Goal: Task Accomplishment & Management: Use online tool/utility

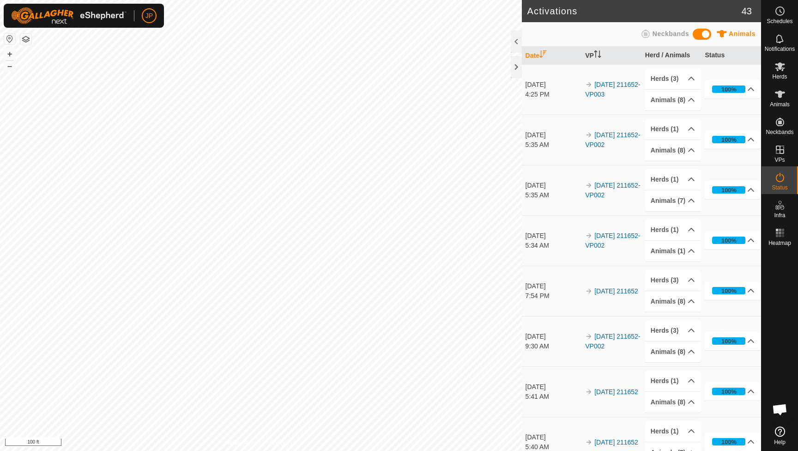
scroll to position [498, 0]
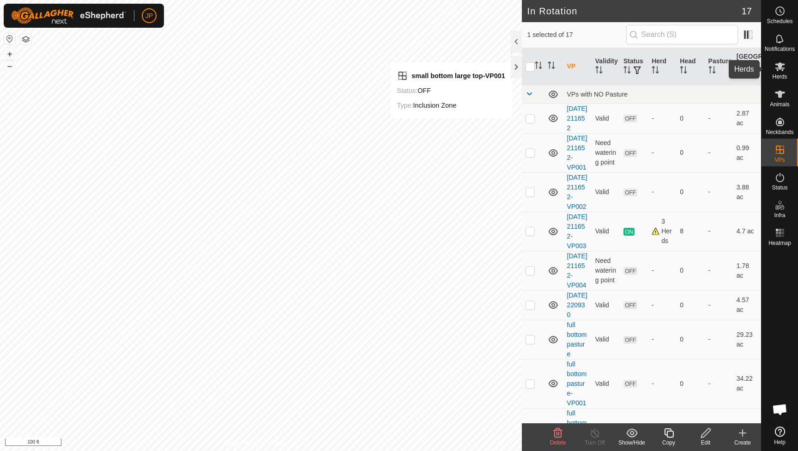
click at [781, 69] on icon at bounding box center [780, 66] width 10 height 9
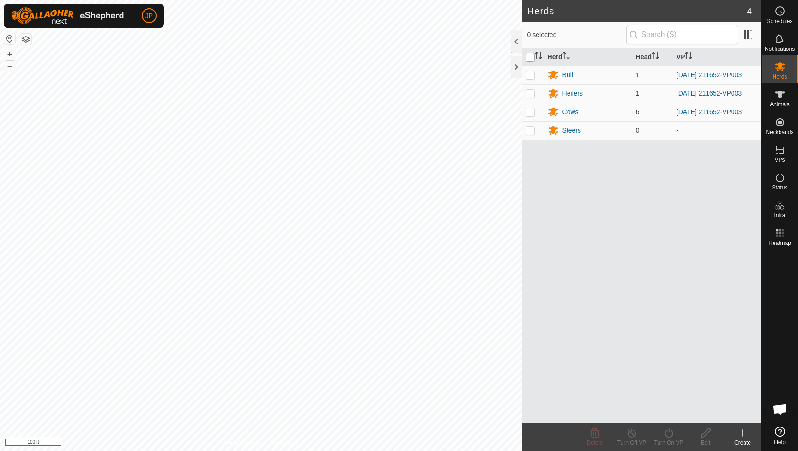
click at [529, 56] on input "checkbox" at bounding box center [530, 57] width 9 height 9
checkbox input "true"
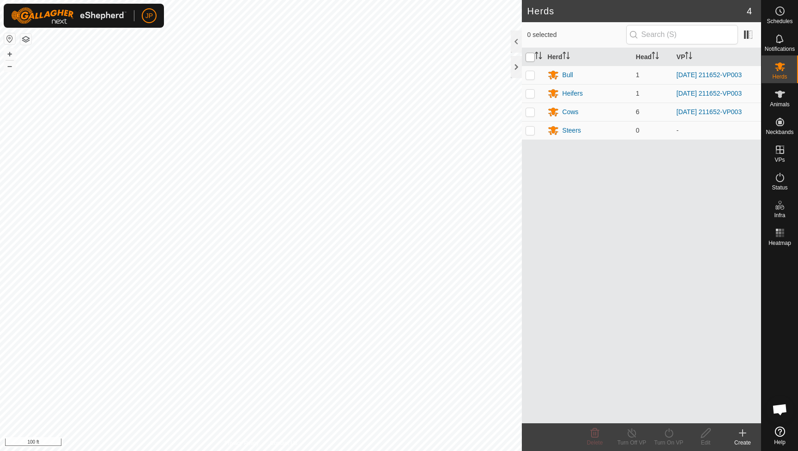
checkbox input "true"
click at [668, 431] on icon at bounding box center [669, 432] width 12 height 11
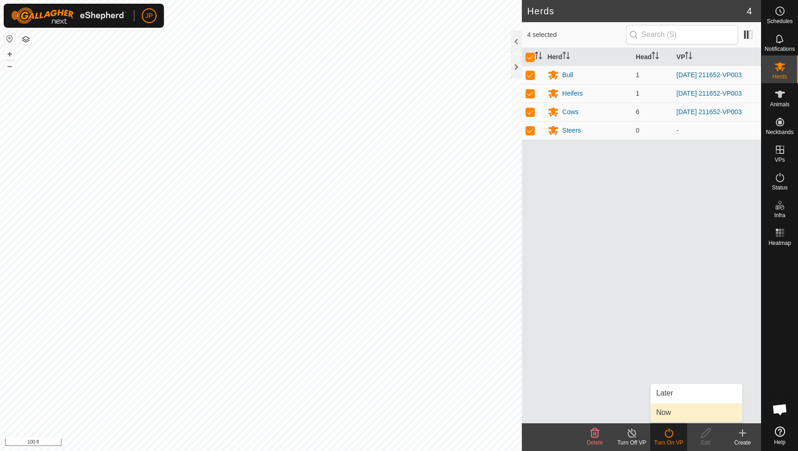
click at [667, 410] on link "Now" at bounding box center [696, 412] width 91 height 18
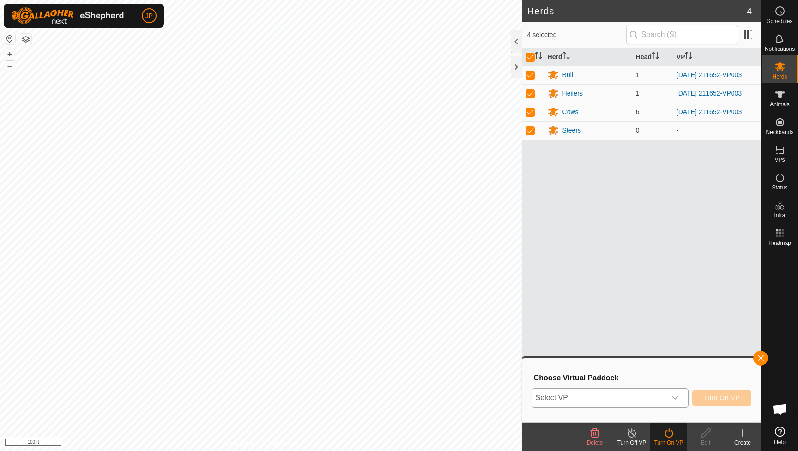
click at [595, 404] on span "Select VP" at bounding box center [599, 398] width 134 height 18
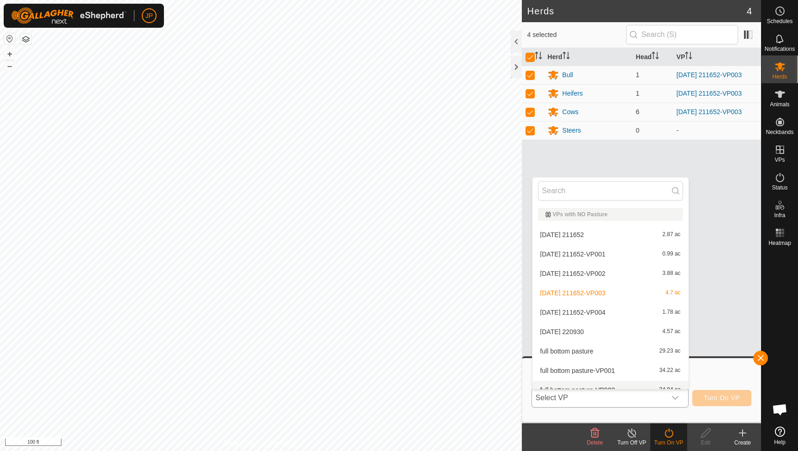
scroll to position [10, 0]
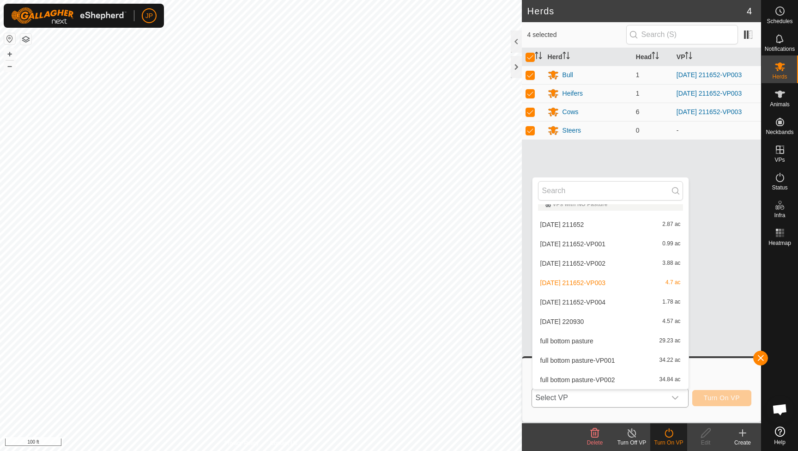
click at [579, 304] on li "[DATE] 211652-VP004 1.78 ac" at bounding box center [611, 302] width 156 height 18
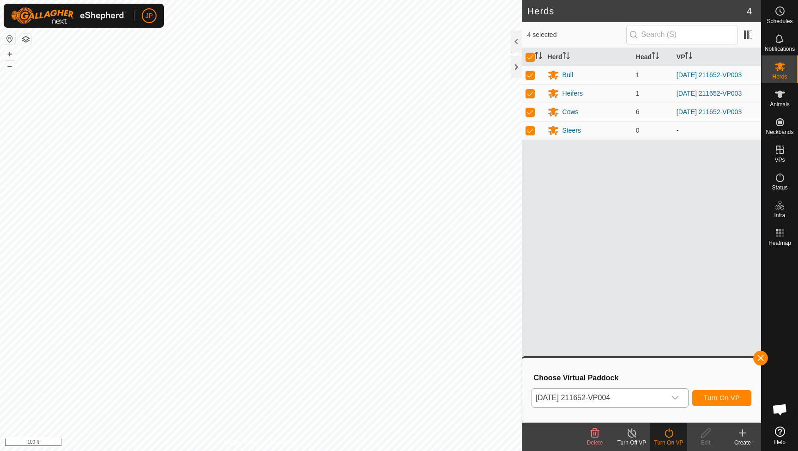
click at [714, 397] on span "Turn On VP" at bounding box center [722, 397] width 36 height 7
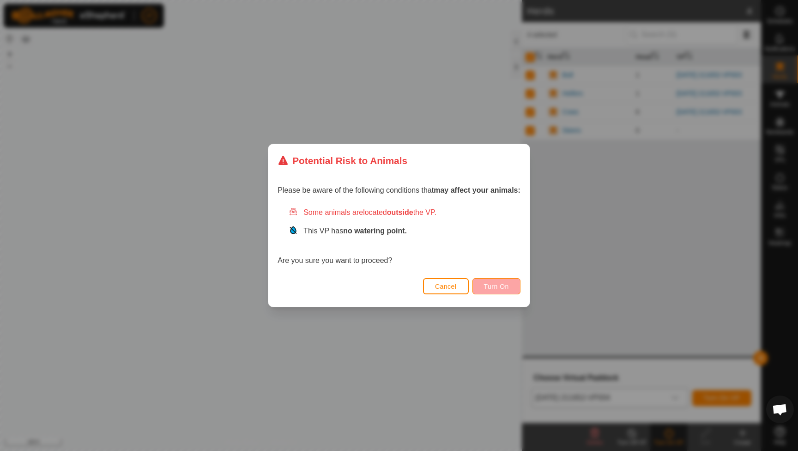
click at [495, 287] on span "Turn On" at bounding box center [496, 286] width 25 height 7
